Goal: Task Accomplishment & Management: Manage account settings

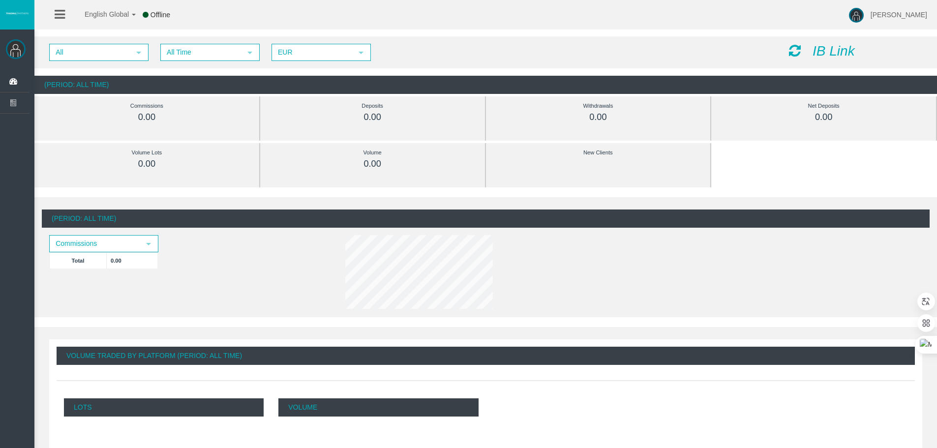
click at [229, 18] on div "English Global 简体中文 English Global 日本語 한국어 Offline [PERSON_NAME] Help Log Out" at bounding box center [468, 15] width 937 height 30
click at [311, 21] on div "English Global 简体中文 English Global 日本語 한국어 Offline [PERSON_NAME] Help Log Out" at bounding box center [468, 15] width 937 height 30
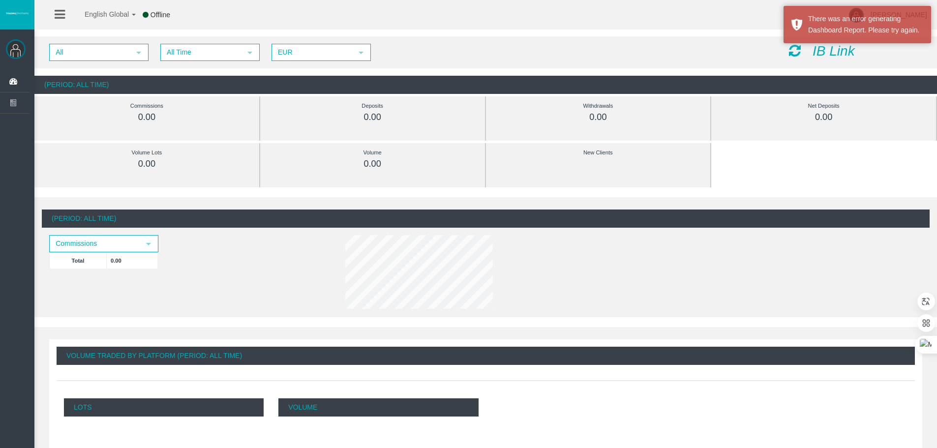
click at [384, 15] on div "English Global 简体中文 English Global 日本語 한국어 Offline [PERSON_NAME] Help Log Out" at bounding box center [468, 15] width 937 height 30
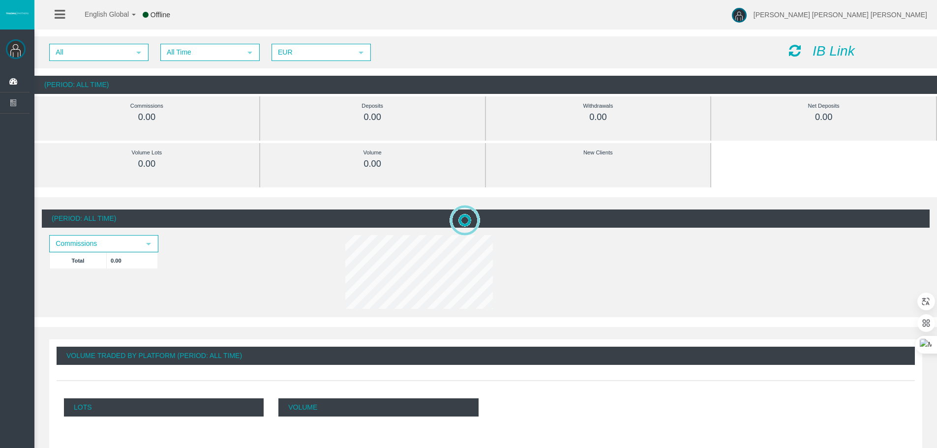
scroll to position [20, 0]
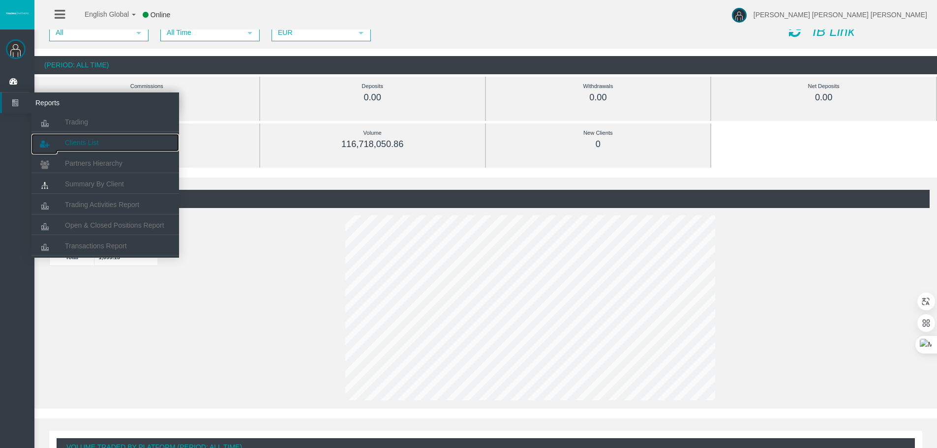
click at [95, 146] on span "Clients List" at bounding box center [81, 143] width 33 height 8
